Goal: Task Accomplishment & Management: Manage account settings

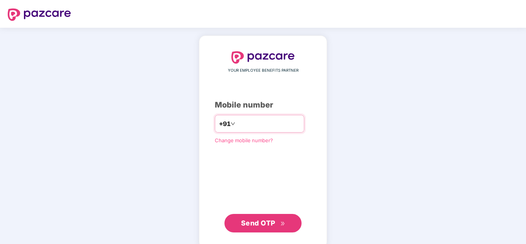
click at [300, 127] on input "number" at bounding box center [268, 124] width 63 height 12
type input "**********"
click at [267, 232] on div "**********" at bounding box center [263, 142] width 128 height 213
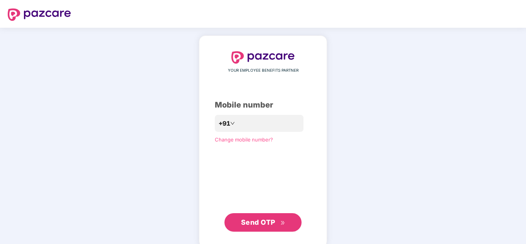
click at [287, 216] on button "Send OTP" at bounding box center [263, 222] width 77 height 19
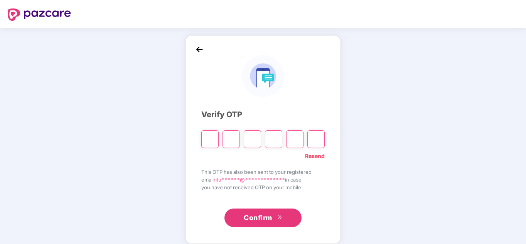
type input "*"
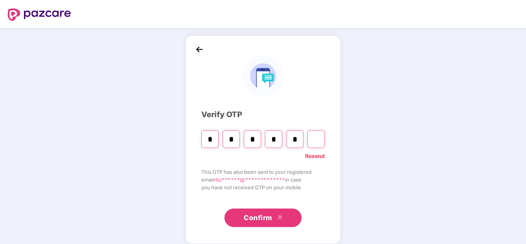
type input "*"
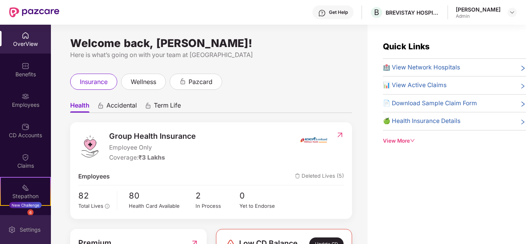
click at [27, 220] on div "Settings" at bounding box center [25, 229] width 51 height 29
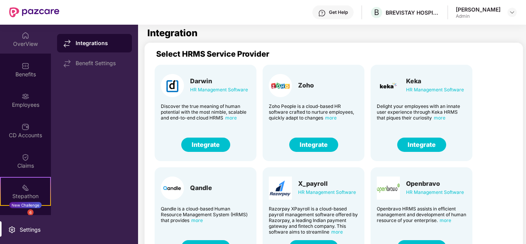
click at [32, 36] on div "OverView" at bounding box center [25, 39] width 51 height 29
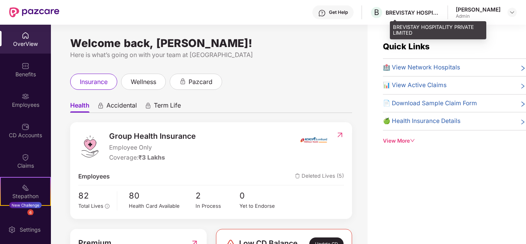
click at [433, 9] on div "BREVISTAY HOSPITALITY PRIVATE LIMITED" at bounding box center [413, 12] width 54 height 7
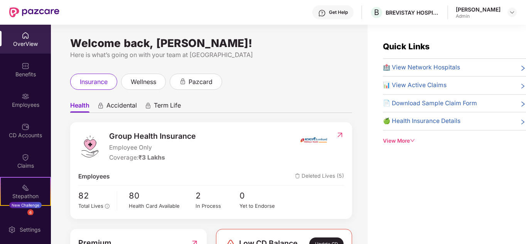
click at [412, 140] on icon "down" at bounding box center [413, 140] width 4 height 3
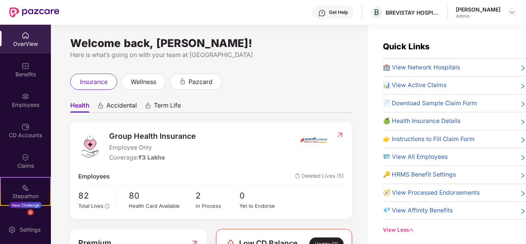
click at [517, 10] on header "Get Help B BREVISTAY HOSPITALITY PRIVATE LIMITED Ritu Sethi Admin" at bounding box center [263, 12] width 526 height 25
click at [513, 12] on img at bounding box center [512, 12] width 6 height 6
click at [293, 62] on div "Welcome back, Ritu Sethi! Here is what’s going on with your team at Pazcare ins…" at bounding box center [209, 139] width 317 height 229
click at [16, 128] on div "CD Accounts" at bounding box center [25, 130] width 51 height 29
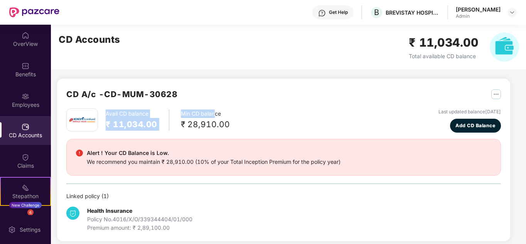
drag, startPoint x: 105, startPoint y: 115, endPoint x: 212, endPoint y: 113, distance: 106.6
click at [212, 113] on div "Avail CD balance ₹ 11,034.00 Min CD balance ₹ 28,910.00" at bounding box center [148, 119] width 164 height 23
click at [212, 113] on div "Min CD balance ₹ 28,910.00" at bounding box center [205, 120] width 49 height 21
click at [467, 117] on div "Last updated balance 04 Aug 2025 Add CD Balance" at bounding box center [470, 120] width 63 height 24
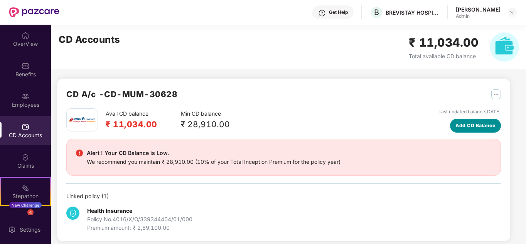
click at [469, 124] on span "Add CD Balance" at bounding box center [476, 125] width 40 height 7
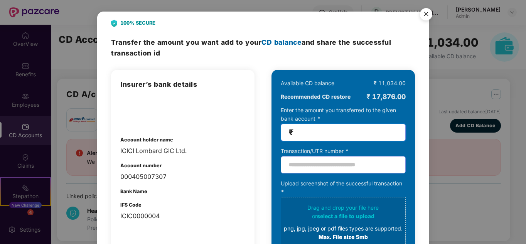
click at [362, 131] on input "number" at bounding box center [346, 132] width 103 height 9
click at [424, 15] on img "Close" at bounding box center [427, 16] width 22 height 22
